Goal: Find specific page/section: Find specific page/section

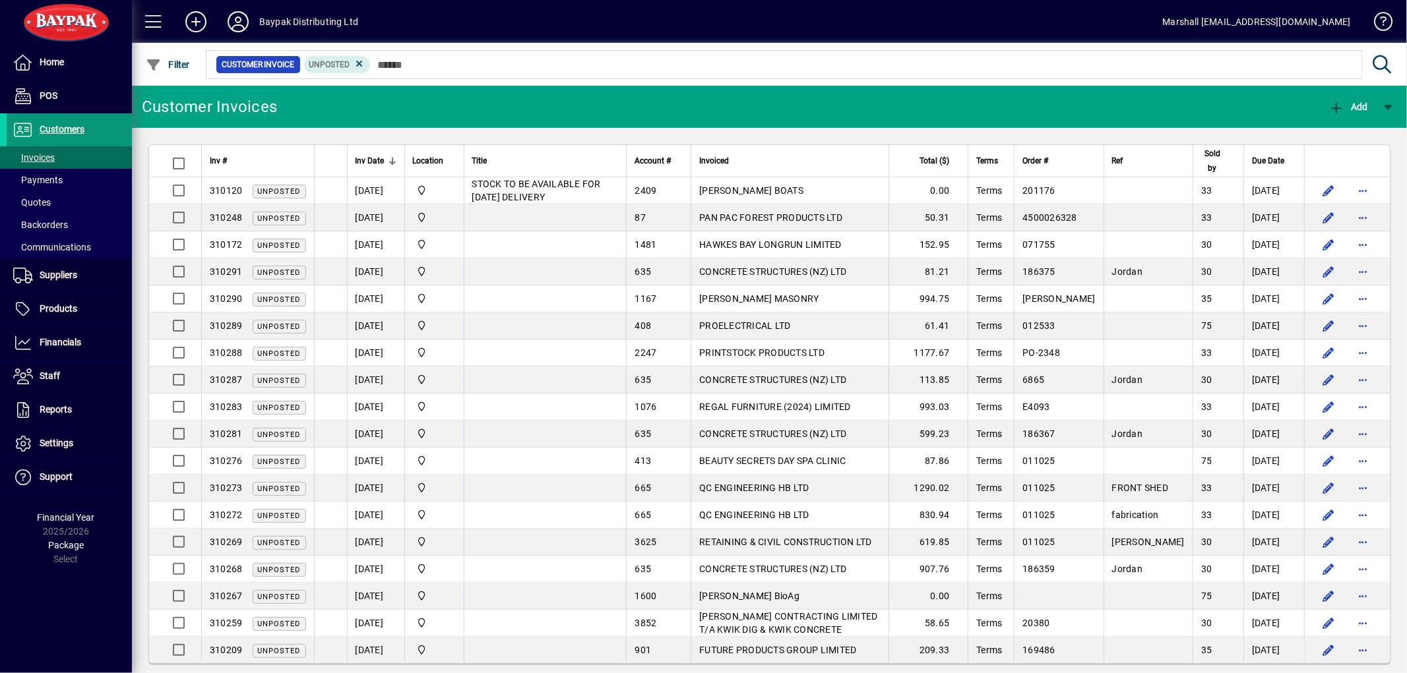
click at [58, 132] on span "Customers" at bounding box center [62, 129] width 45 height 11
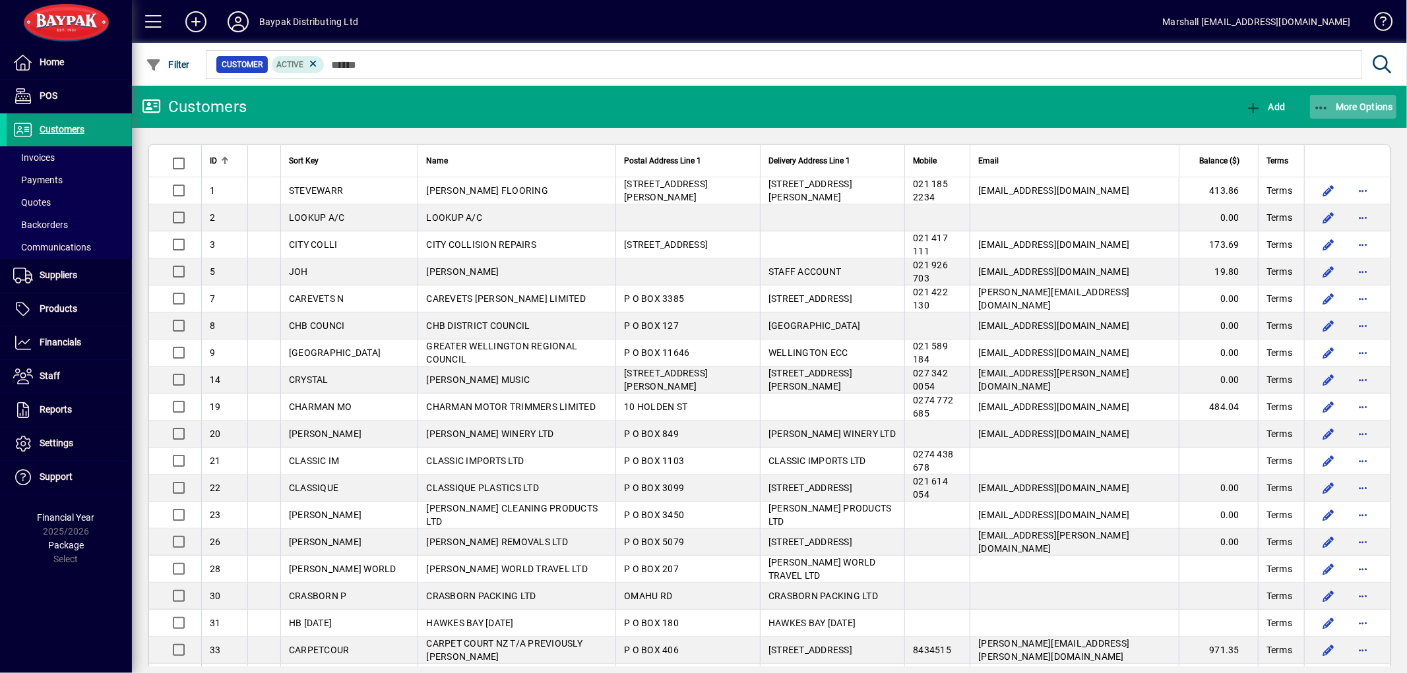
click at [1321, 107] on icon "button" at bounding box center [1321, 108] width 16 height 13
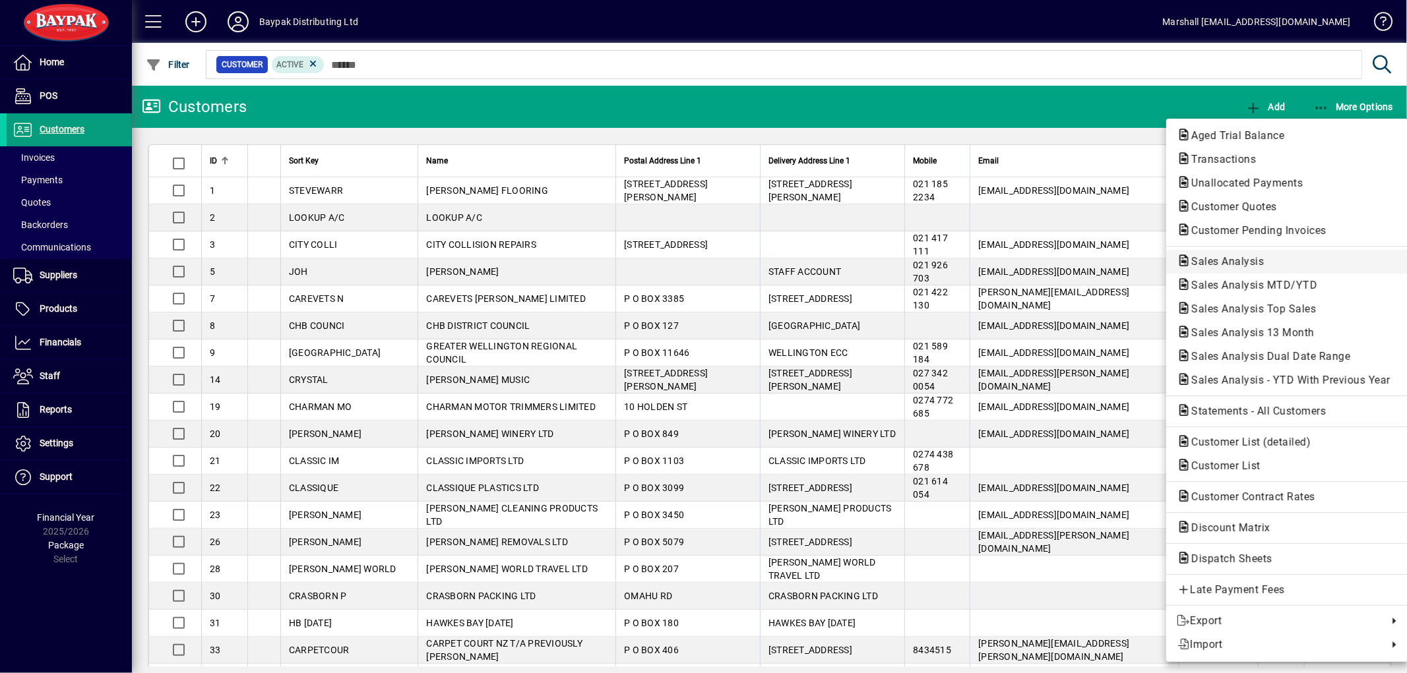
click at [1207, 259] on span "Sales Analysis" at bounding box center [1224, 261] width 94 height 13
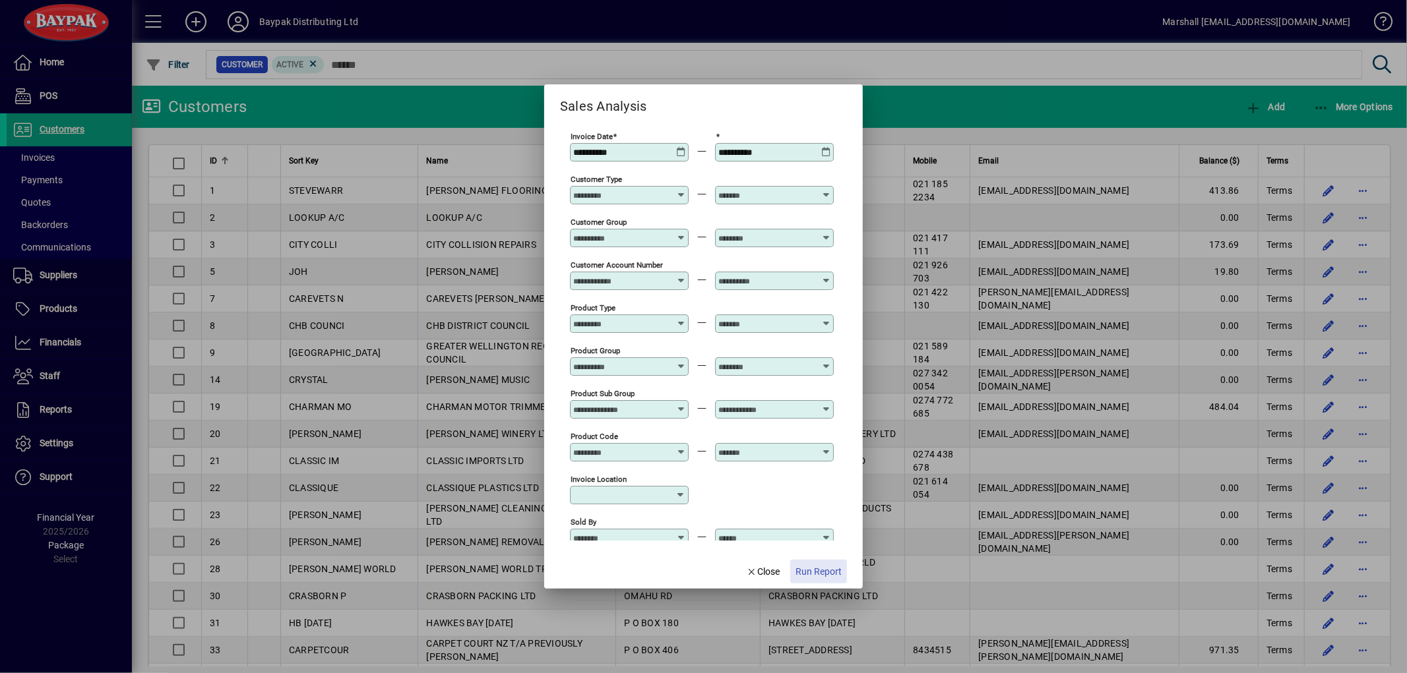
click at [836, 578] on span "Run Report" at bounding box center [819, 572] width 46 height 14
type input "**********"
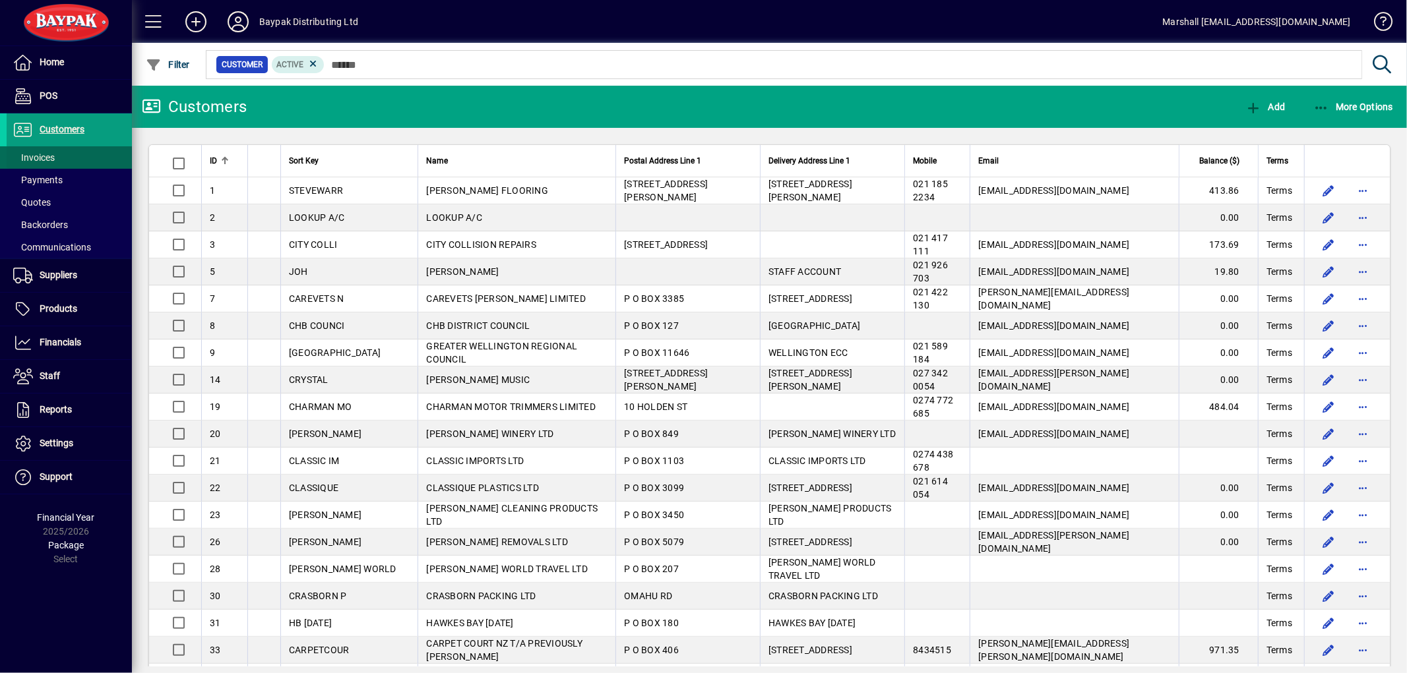
click at [69, 158] on span at bounding box center [69, 158] width 125 height 32
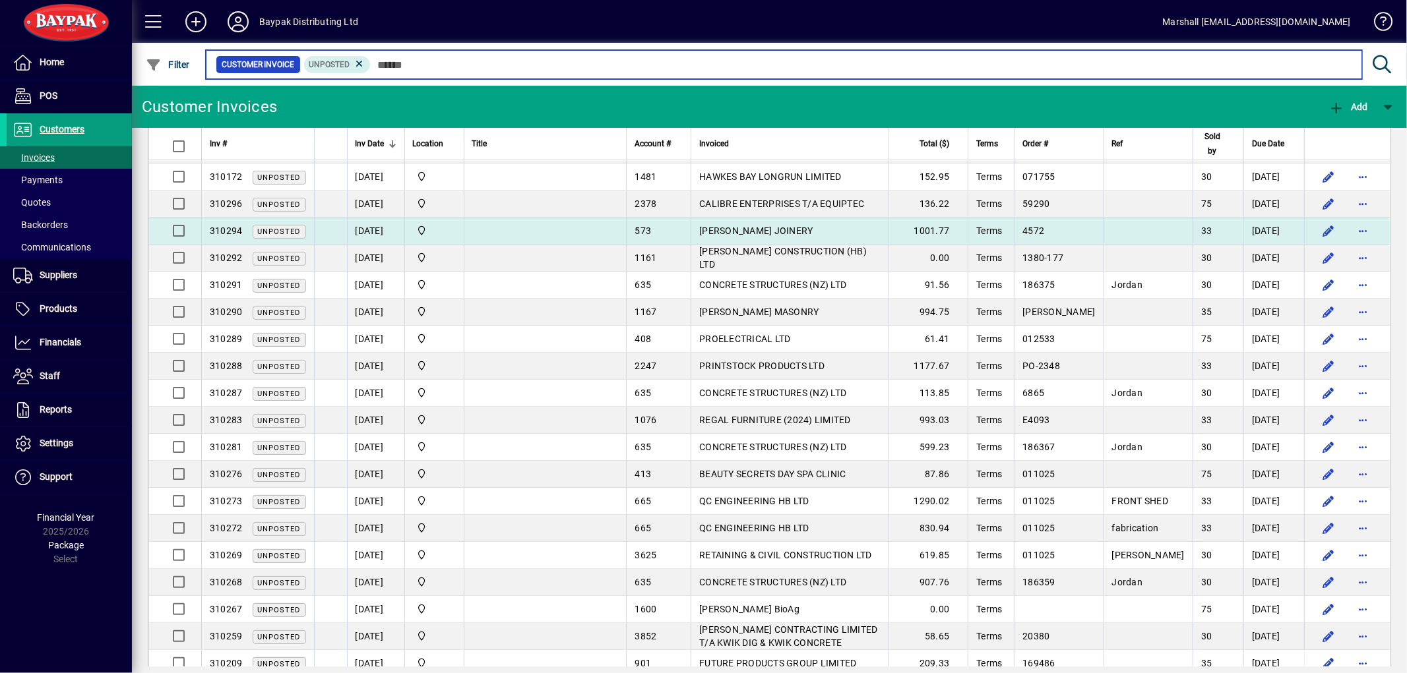
scroll to position [96, 0]
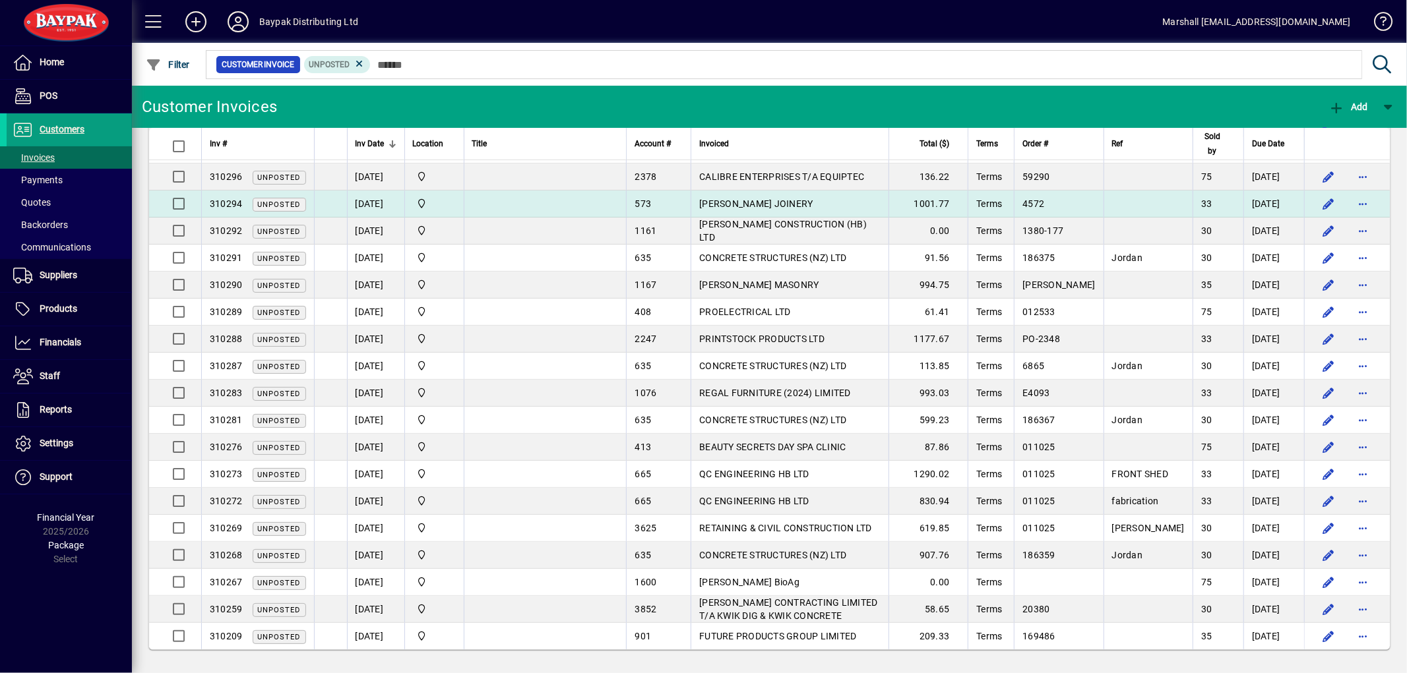
click at [784, 203] on span "[PERSON_NAME] JOINERY" at bounding box center [755, 204] width 113 height 11
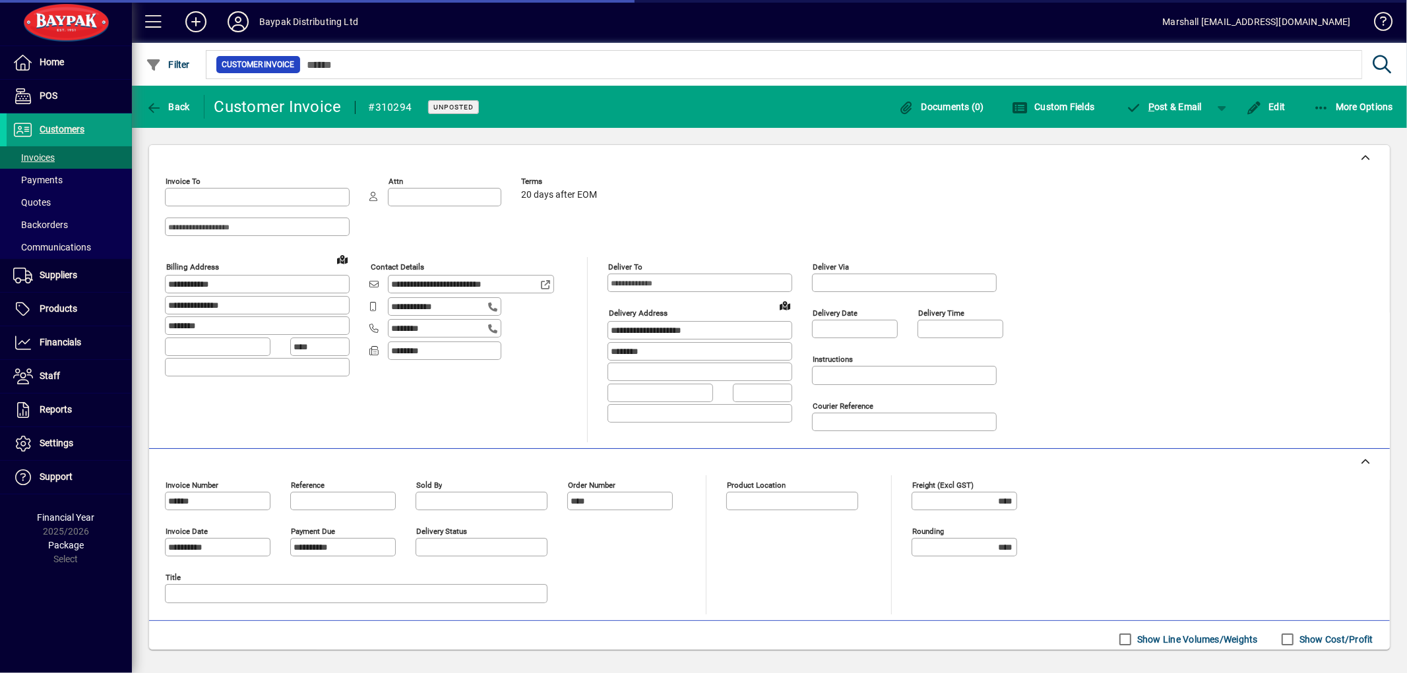
type input "**********"
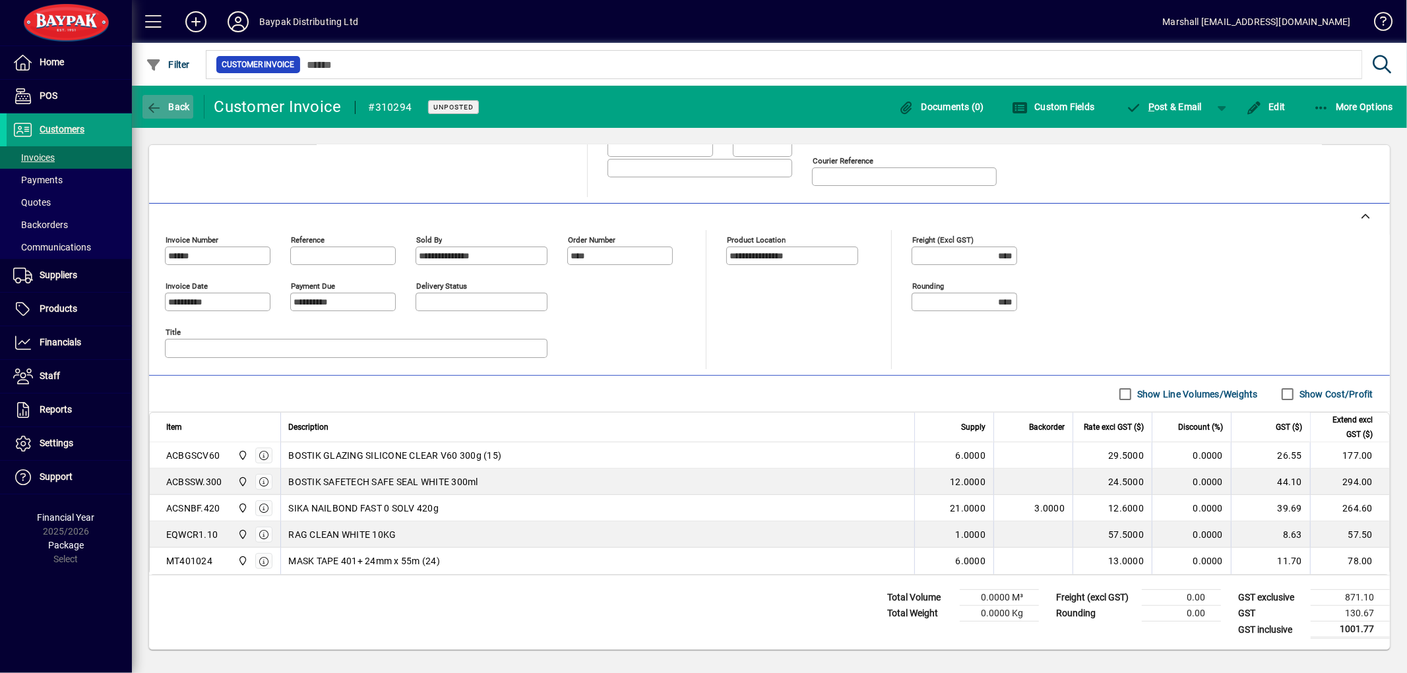
click at [170, 107] on span "Back" at bounding box center [168, 107] width 44 height 11
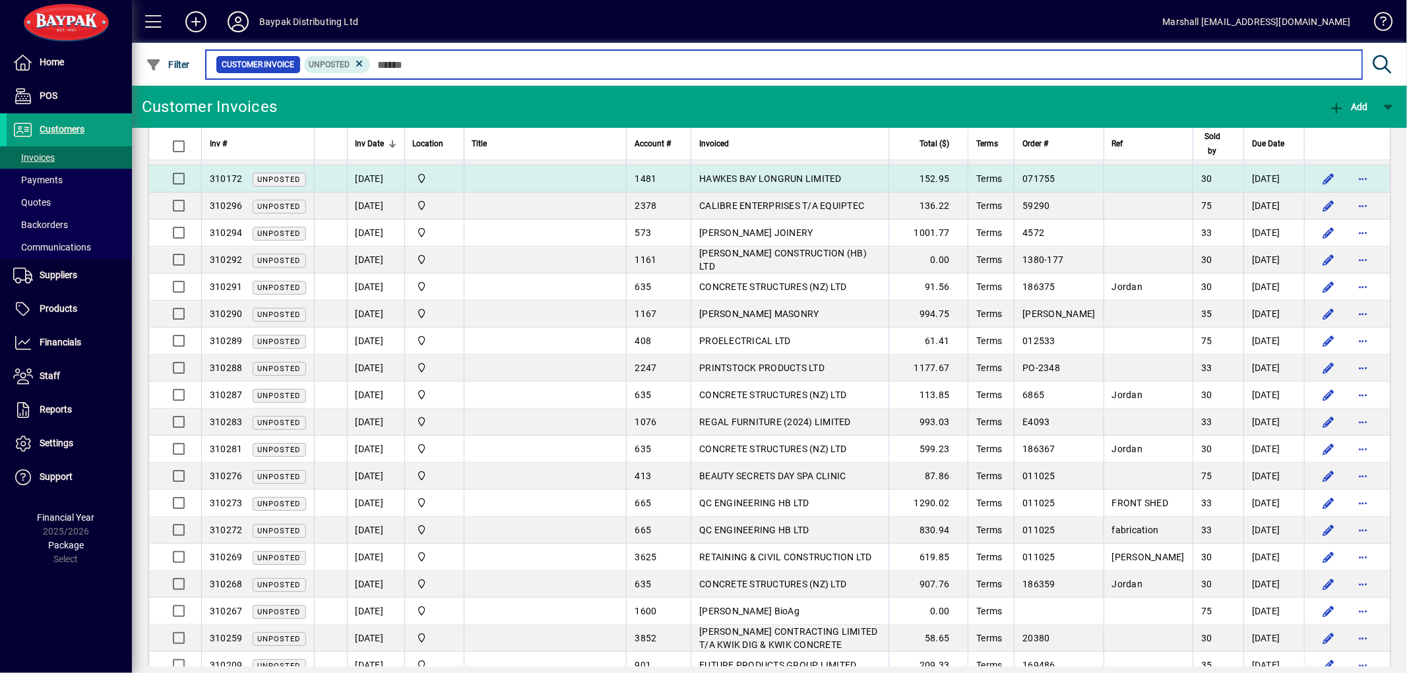
scroll to position [96, 0]
